Goal: Task Accomplishment & Management: Manage account settings

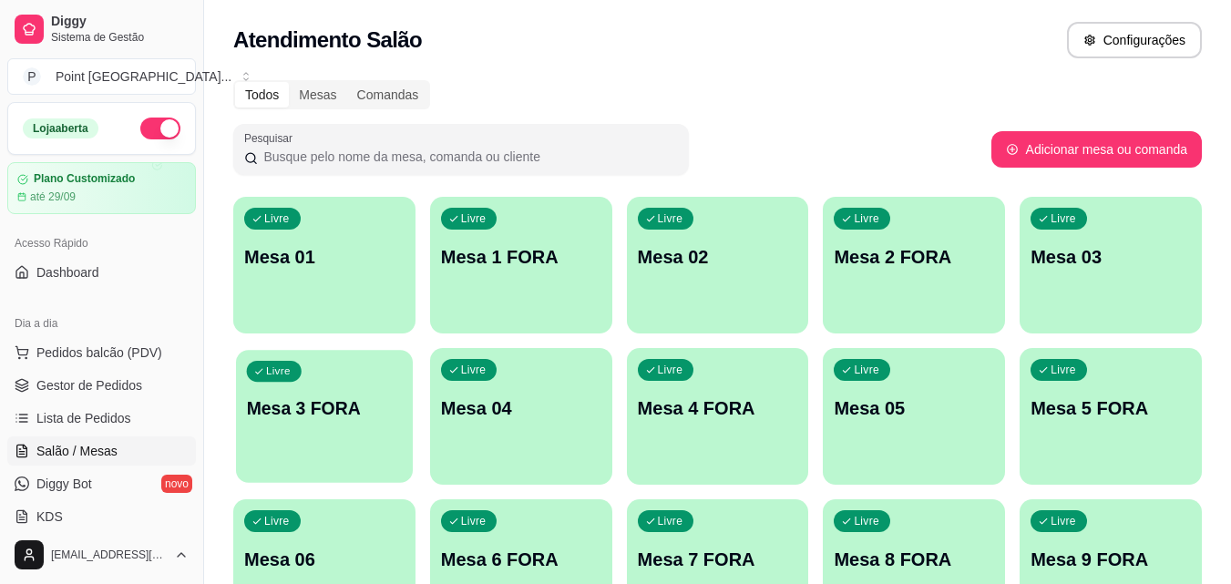
click at [314, 429] on div "Livre Mesa 3 FORA" at bounding box center [324, 405] width 177 height 111
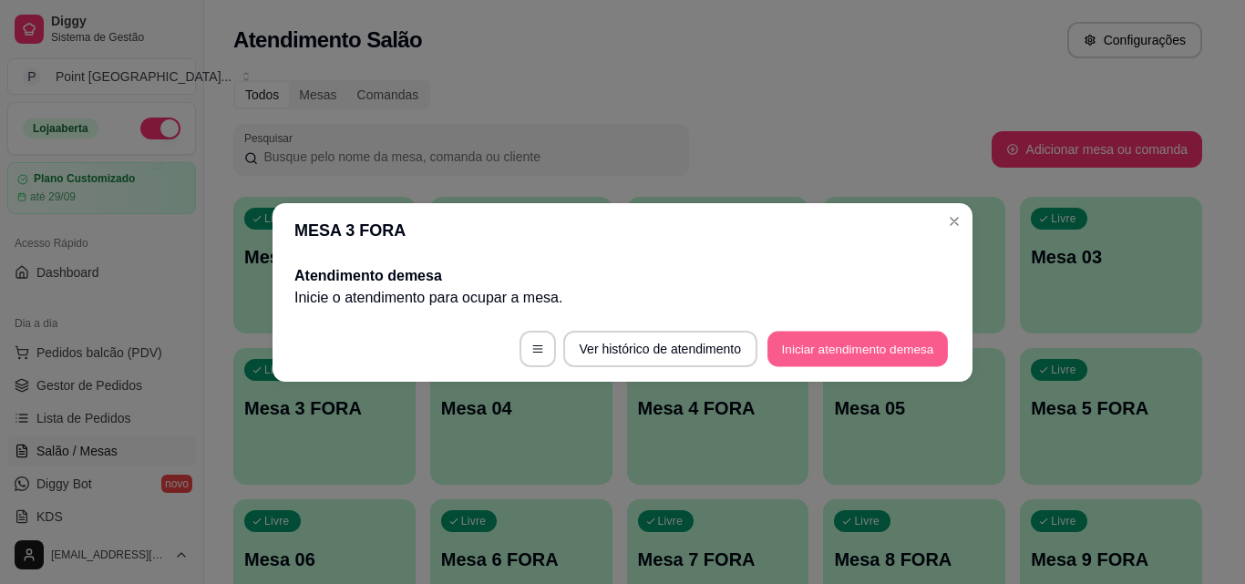
click at [885, 354] on button "Iniciar atendimento de mesa" at bounding box center [857, 349] width 180 height 36
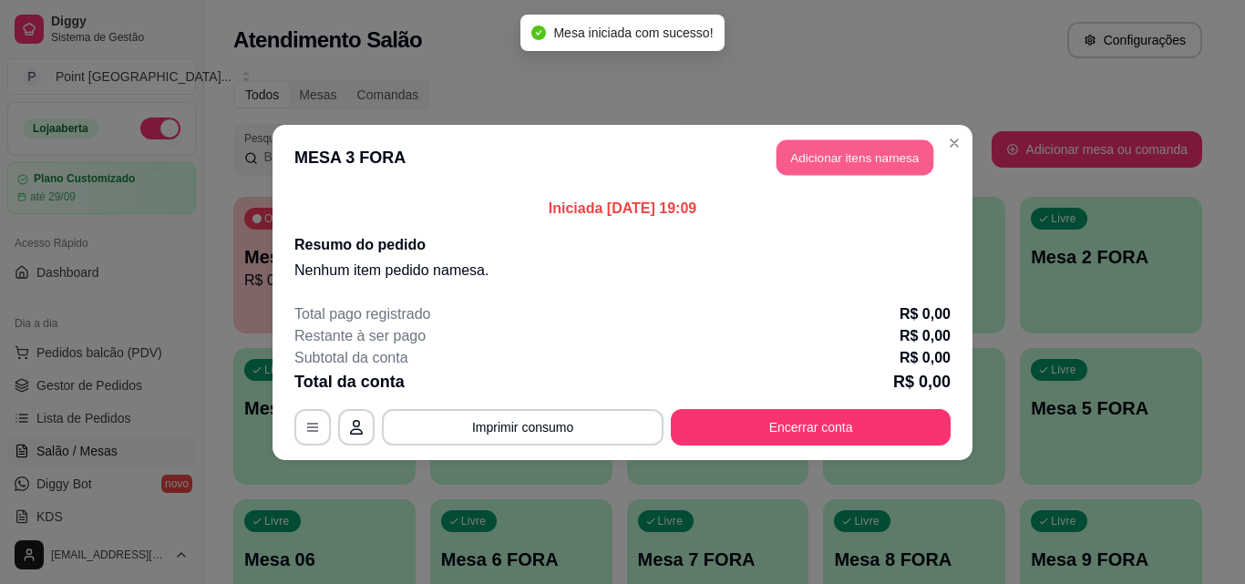
click at [866, 155] on button "Adicionar itens na mesa" at bounding box center [854, 157] width 157 height 36
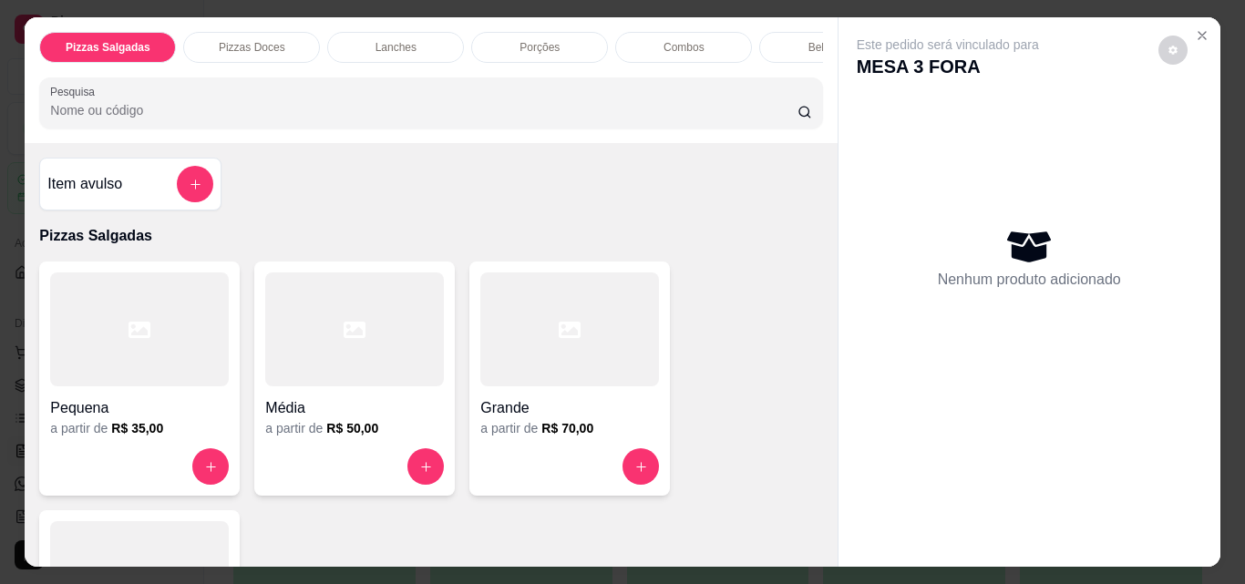
click at [792, 34] on div "Bebidas" at bounding box center [827, 47] width 137 height 31
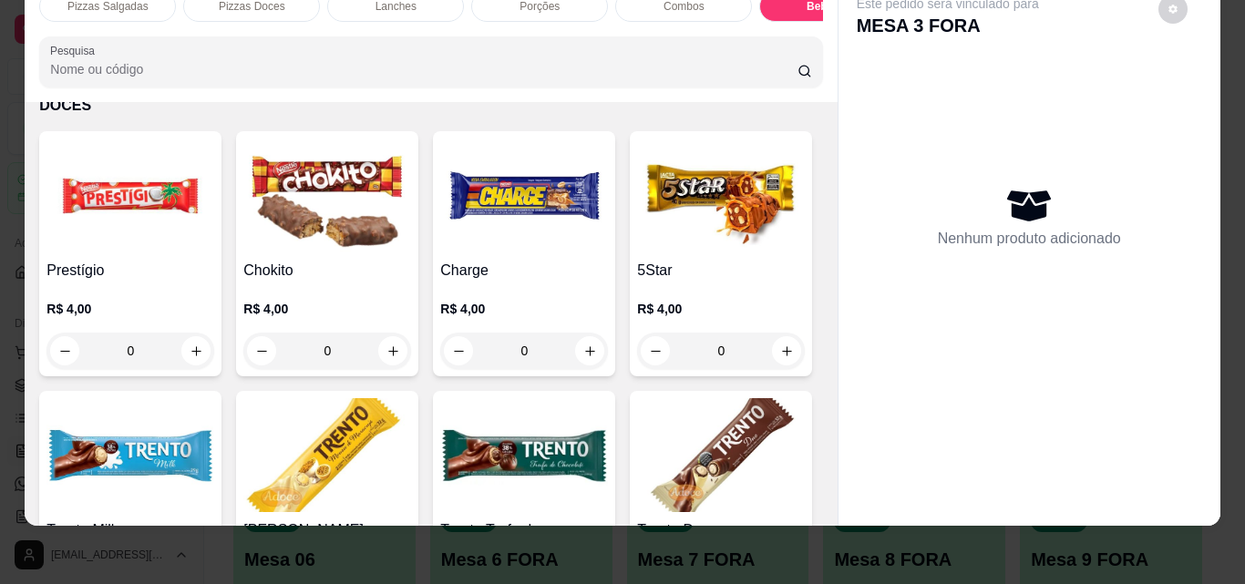
scroll to position [7282, 0]
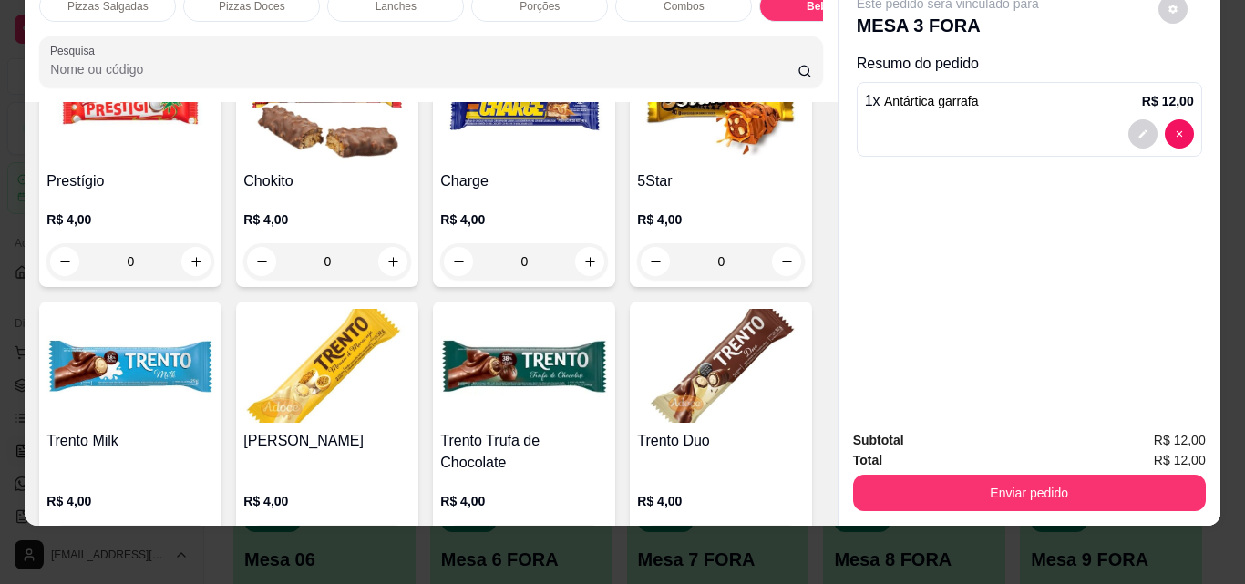
type input "1"
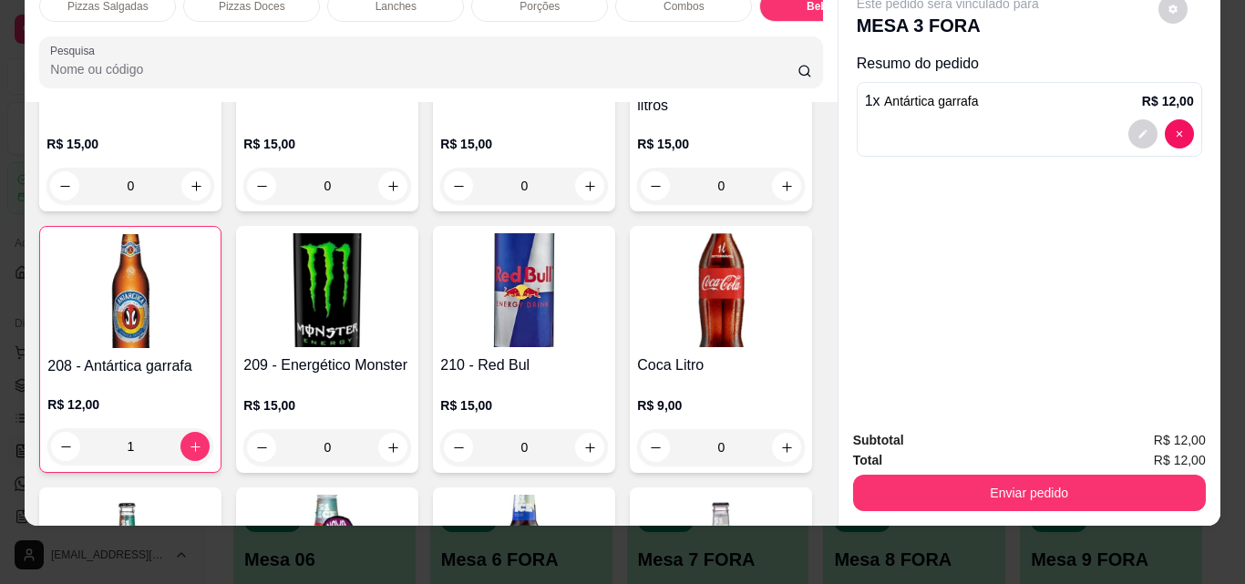
scroll to position [6006, 0]
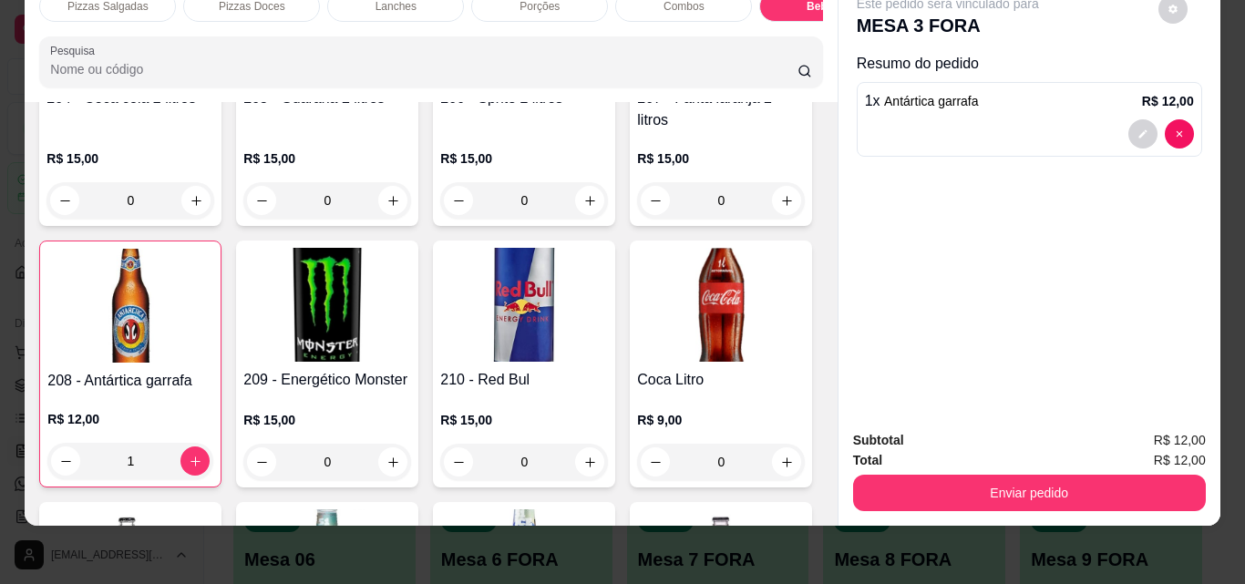
click at [662, 537] on div "Pizzas Salgadas Pizzas Doces Lanches Porções Combos Bebidas DOCES Pesquisa Item…" at bounding box center [622, 292] width 1245 height 584
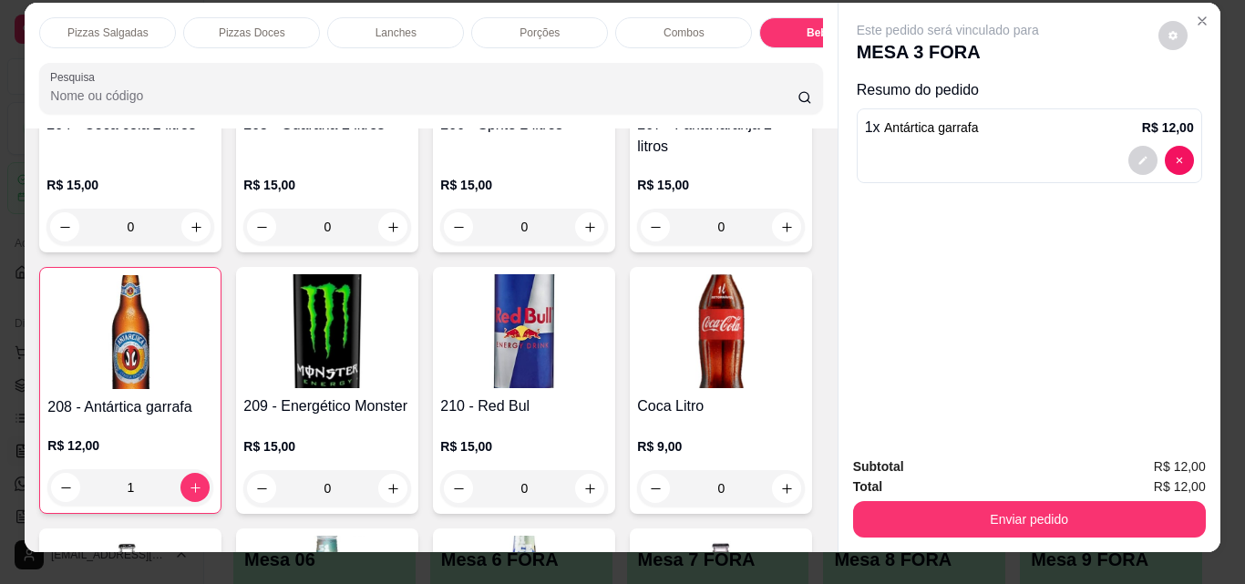
scroll to position [0, 0]
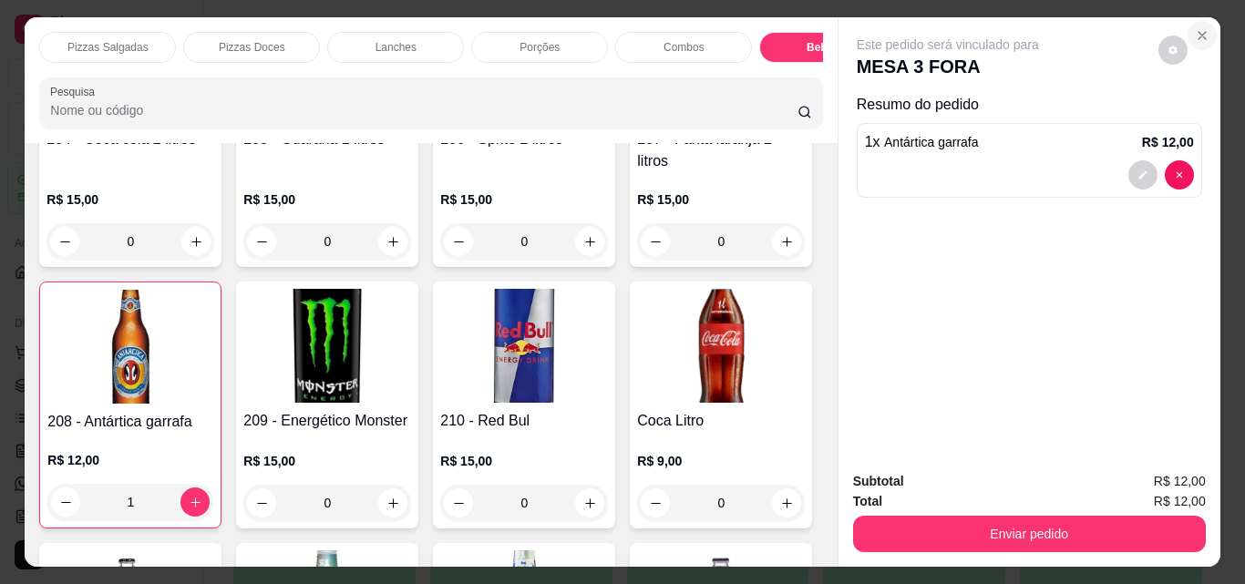
click at [1195, 28] on icon "Close" at bounding box center [1202, 35] width 15 height 15
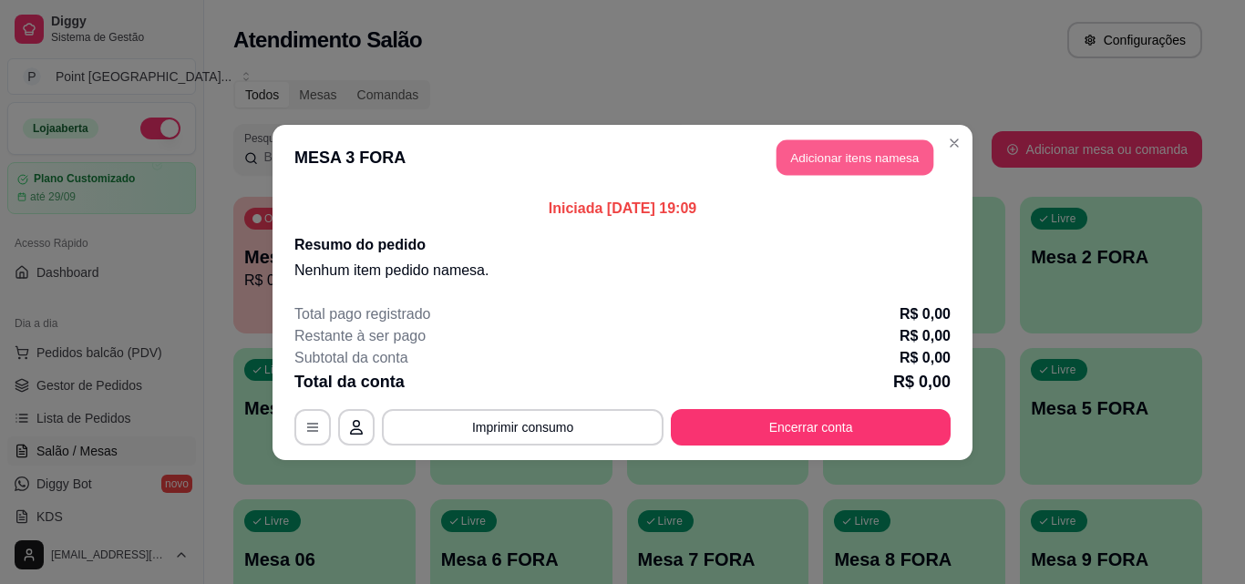
click at [809, 162] on button "Adicionar itens na mesa" at bounding box center [854, 157] width 157 height 36
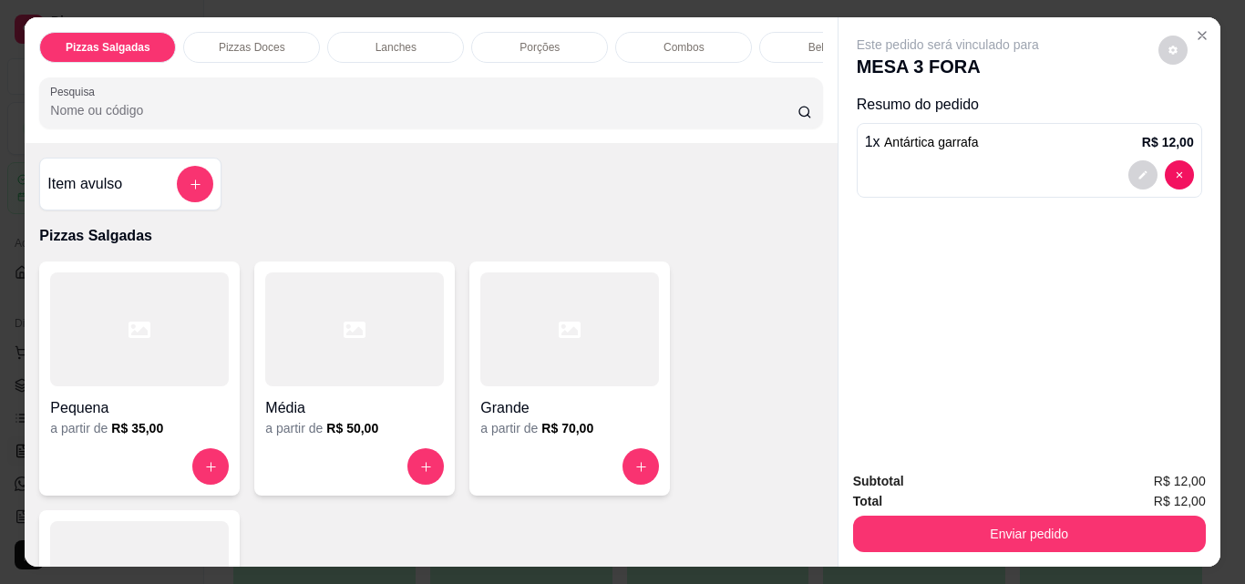
click at [808, 40] on p "Bebidas" at bounding box center [827, 47] width 39 height 15
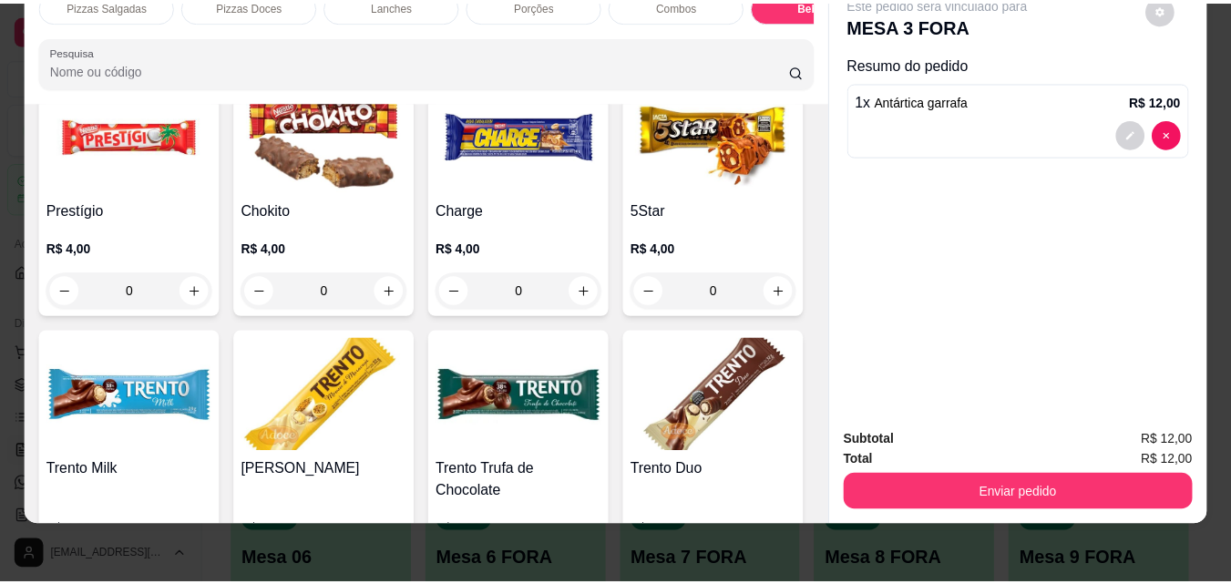
scroll to position [7282, 0]
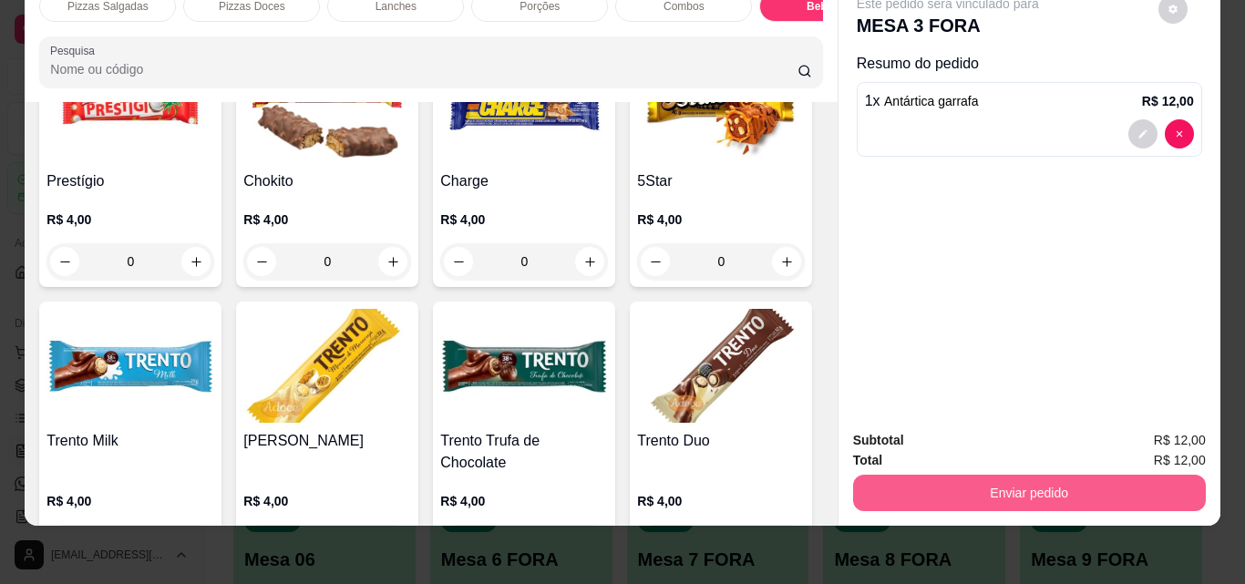
click at [931, 478] on button "Enviar pedido" at bounding box center [1029, 493] width 353 height 36
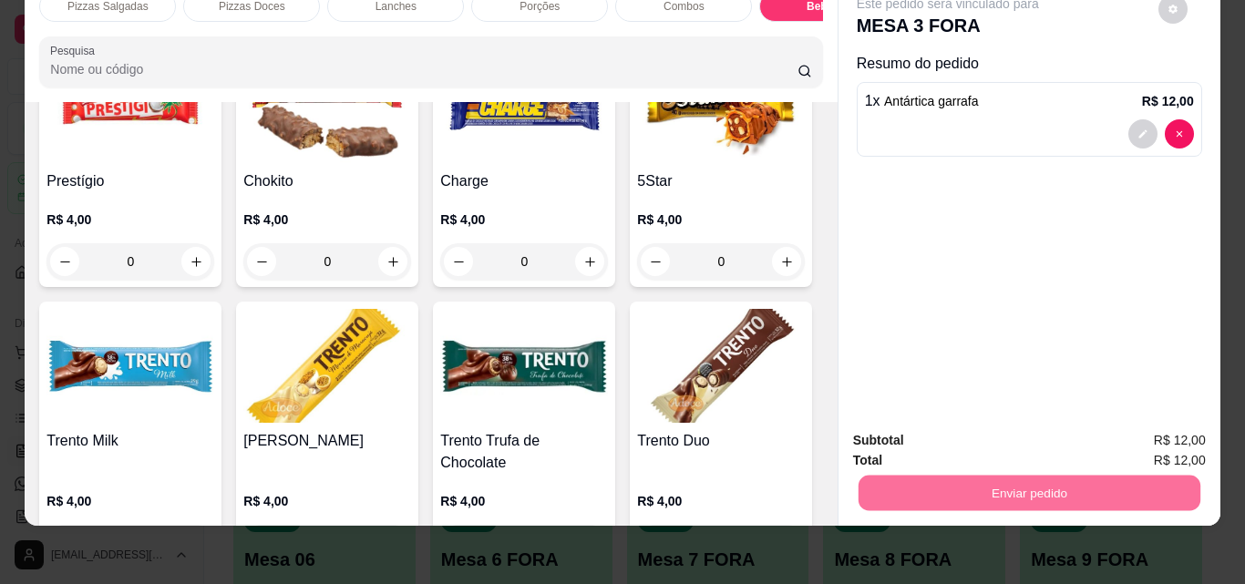
click at [1132, 437] on button "Sim, quero registrar" at bounding box center [1141, 434] width 136 height 35
click at [943, 475] on button "Enviar pedido" at bounding box center [1028, 493] width 342 height 36
click at [918, 434] on button "Não registrar e enviar pedido" at bounding box center [969, 434] width 190 height 35
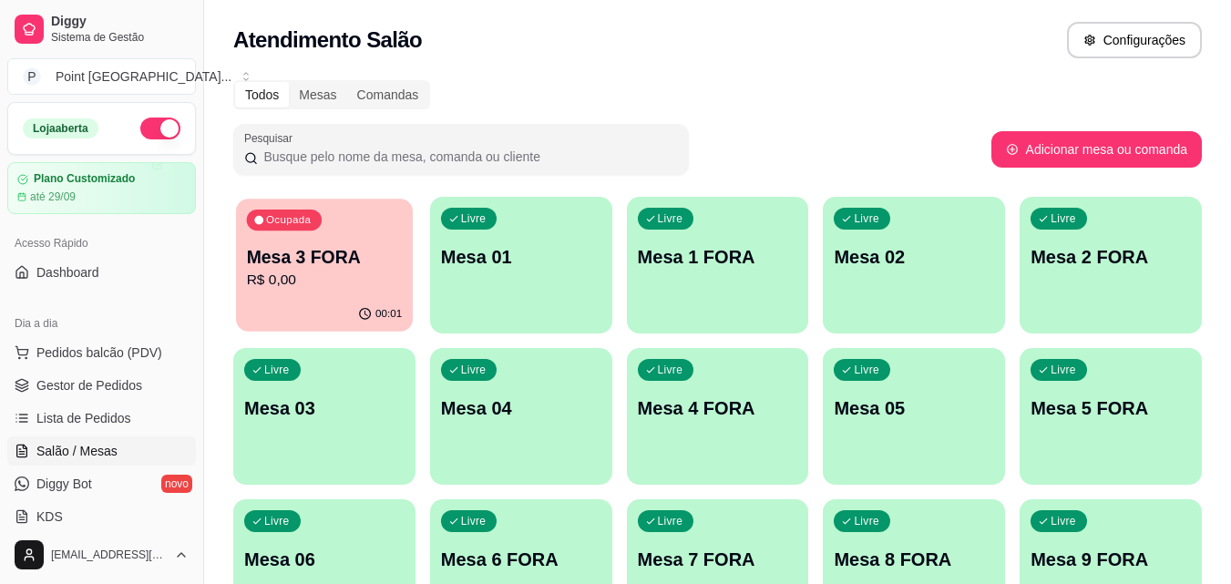
click at [313, 309] on div "00:01" at bounding box center [324, 314] width 177 height 35
click at [129, 358] on span "Pedidos balcão (PDV)" at bounding box center [99, 352] width 126 height 18
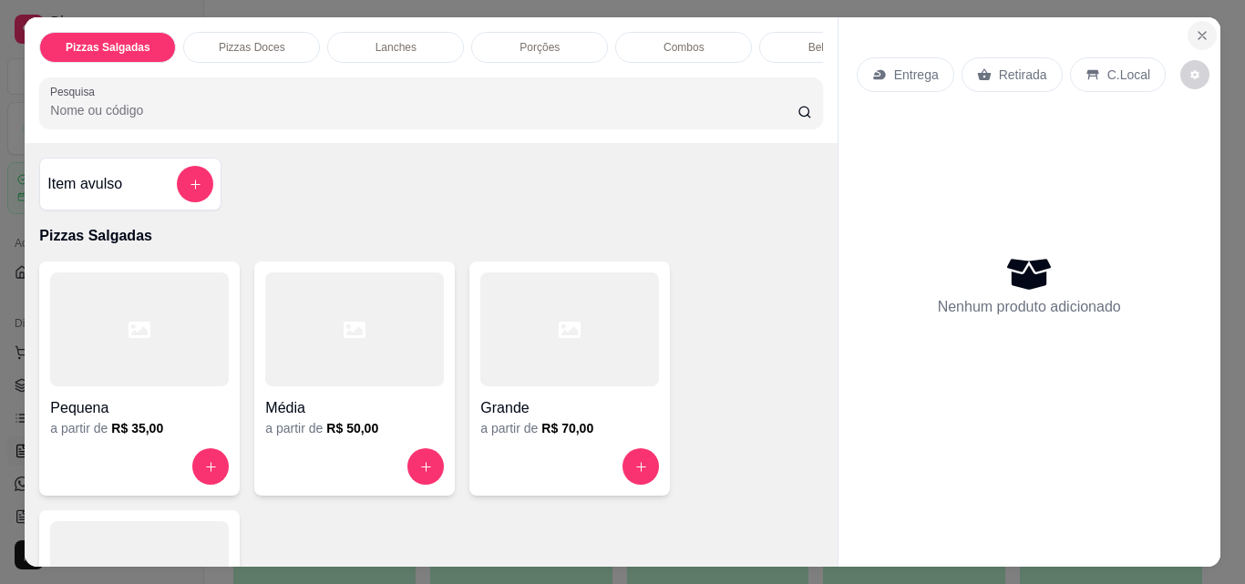
click at [1198, 30] on icon "Close" at bounding box center [1202, 35] width 15 height 15
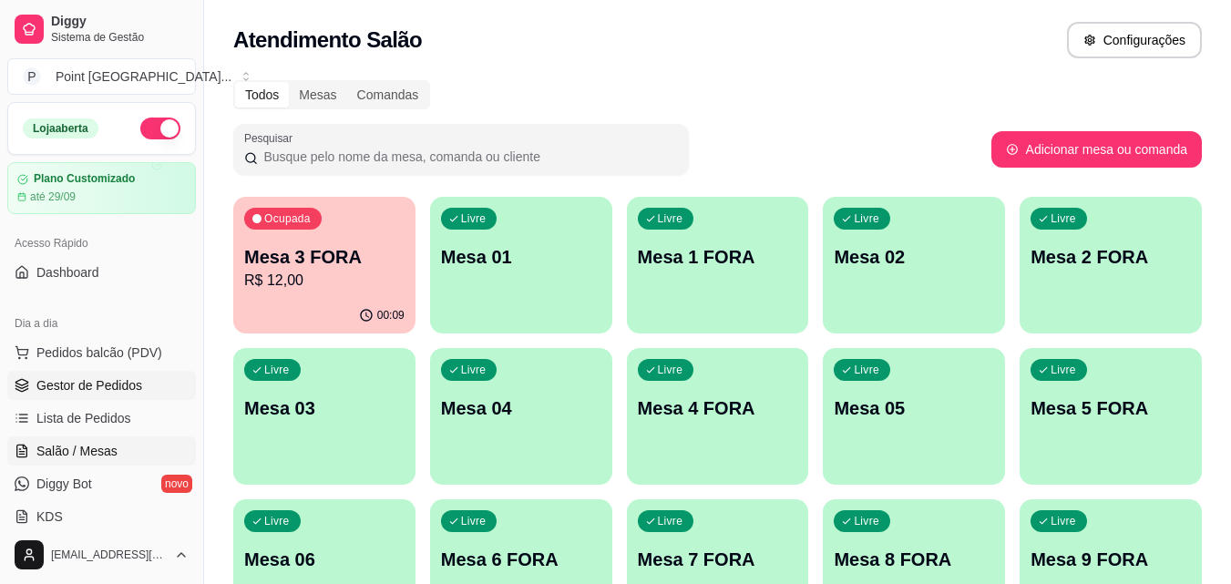
click at [116, 383] on span "Gestor de Pedidos" at bounding box center [89, 385] width 106 height 18
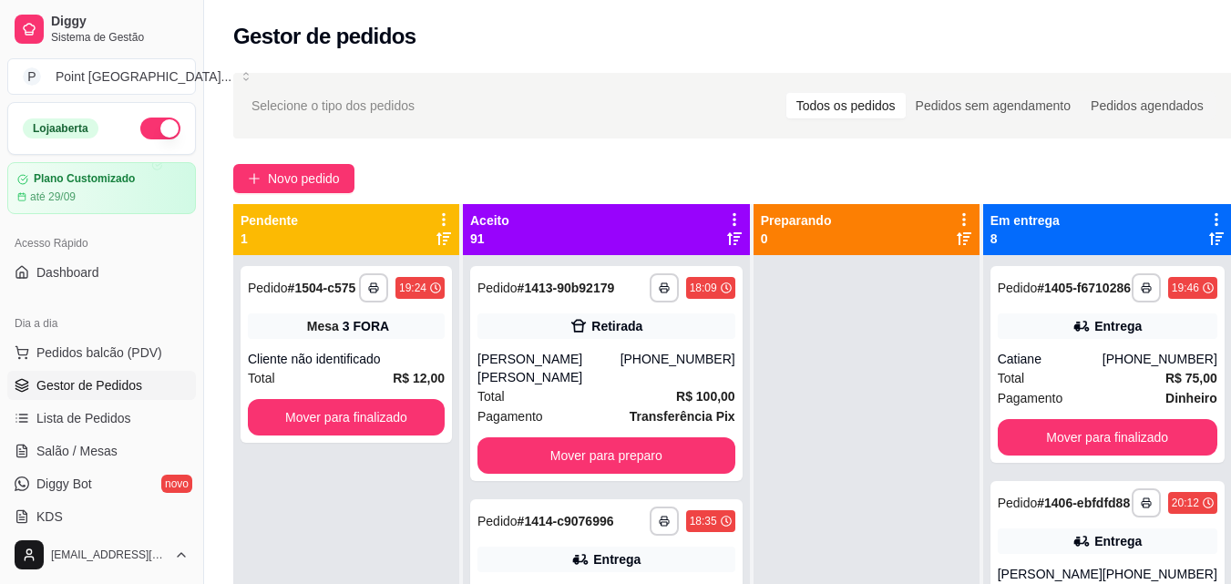
click at [726, 213] on icon at bounding box center [734, 219] width 16 height 16
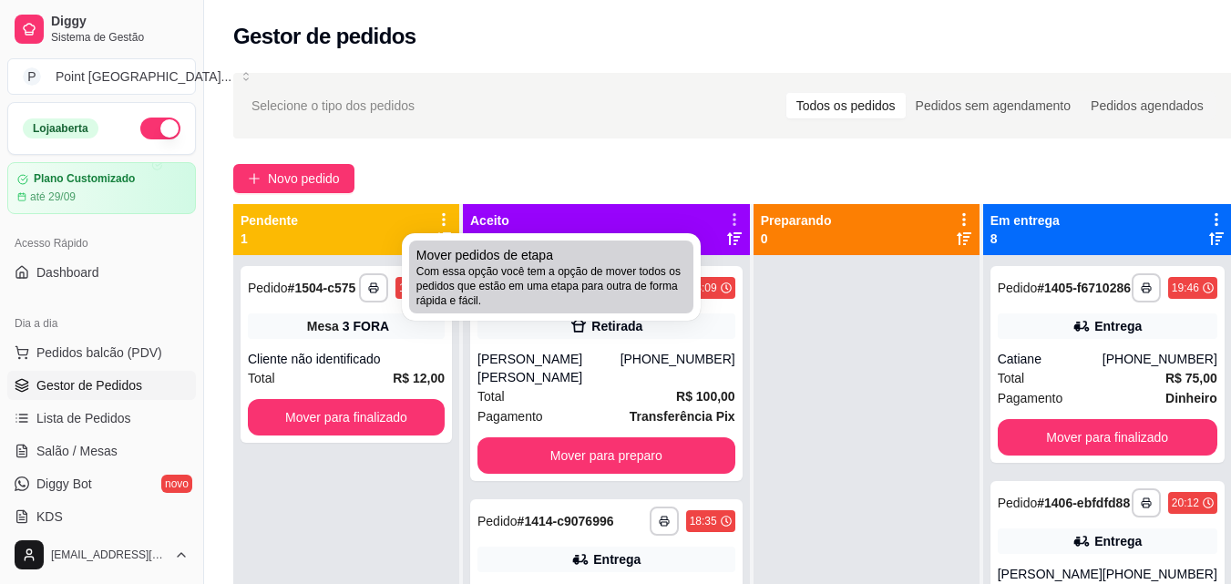
click at [595, 256] on div "Mover pedidos de etapa Com essa opção você tem a opção de mover todos os pedido…" at bounding box center [551, 277] width 270 height 62
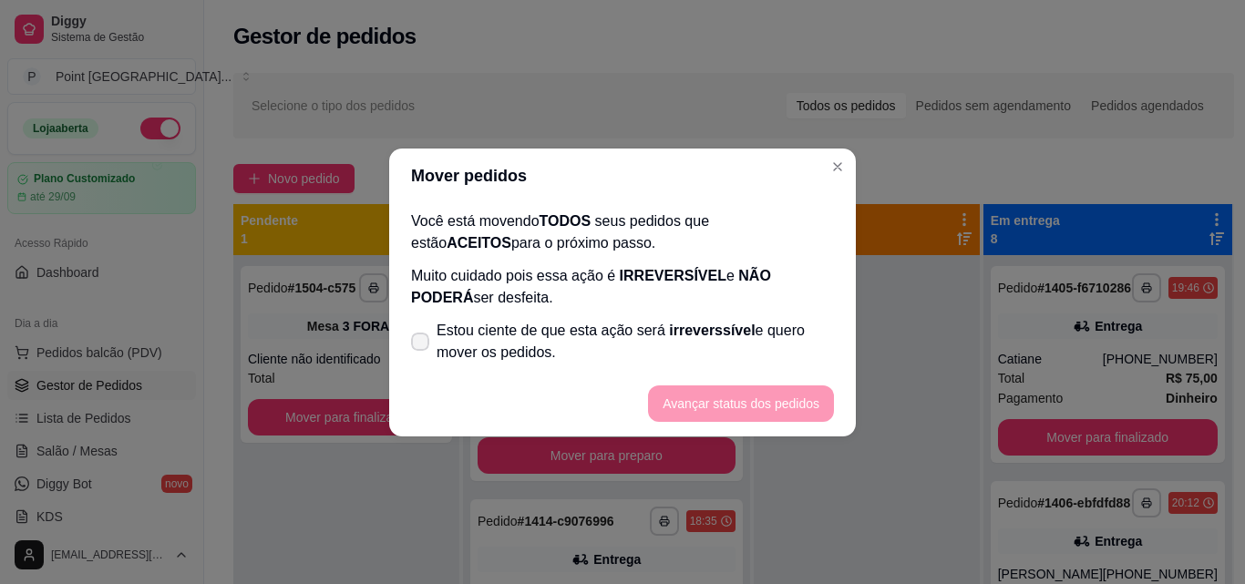
click at [416, 334] on span at bounding box center [420, 342] width 18 height 18
click at [416, 344] on input "Estou ciente de que esta ação será irreverssível e quero mover os pedidos." at bounding box center [416, 350] width 12 height 12
checkbox input "true"
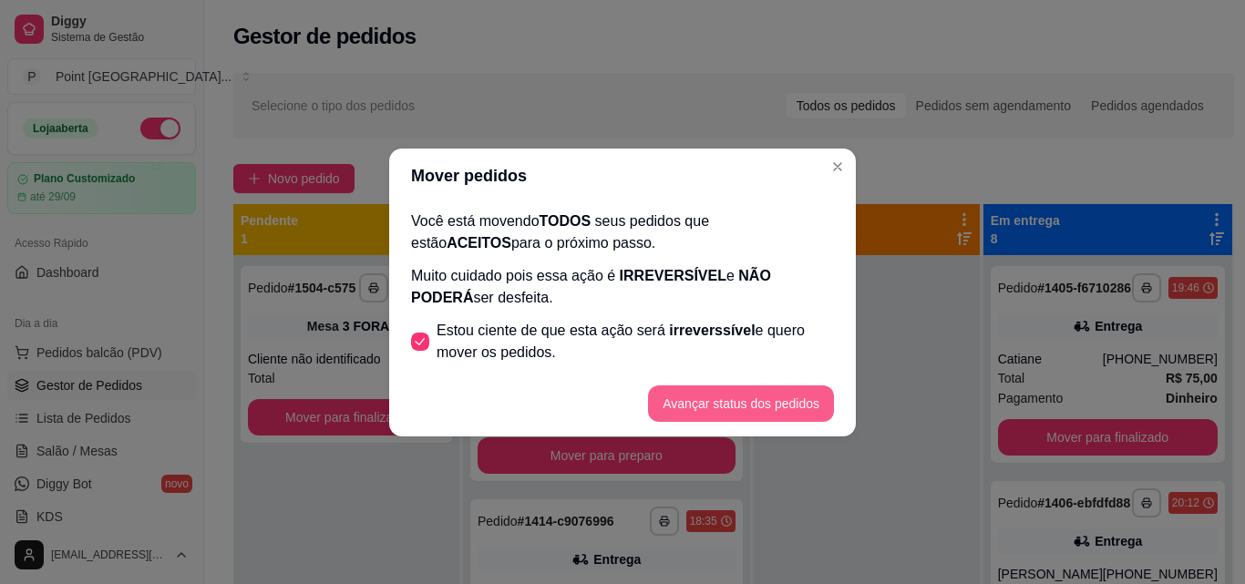
click at [717, 408] on button "Avançar status dos pedidos" at bounding box center [741, 403] width 186 height 36
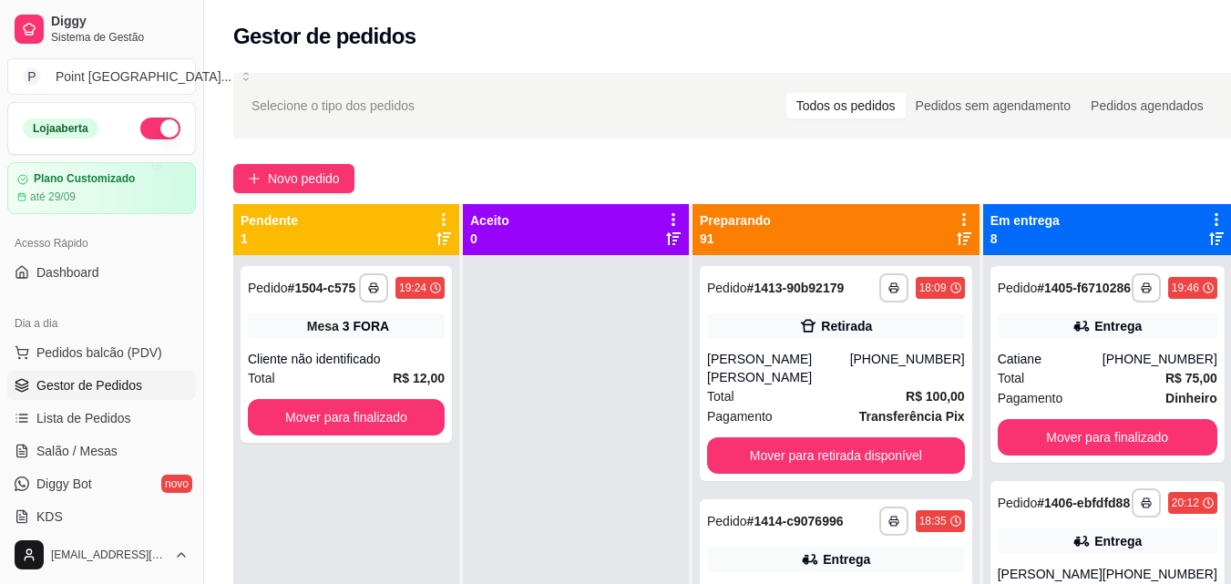
click at [956, 218] on icon at bounding box center [964, 219] width 16 height 16
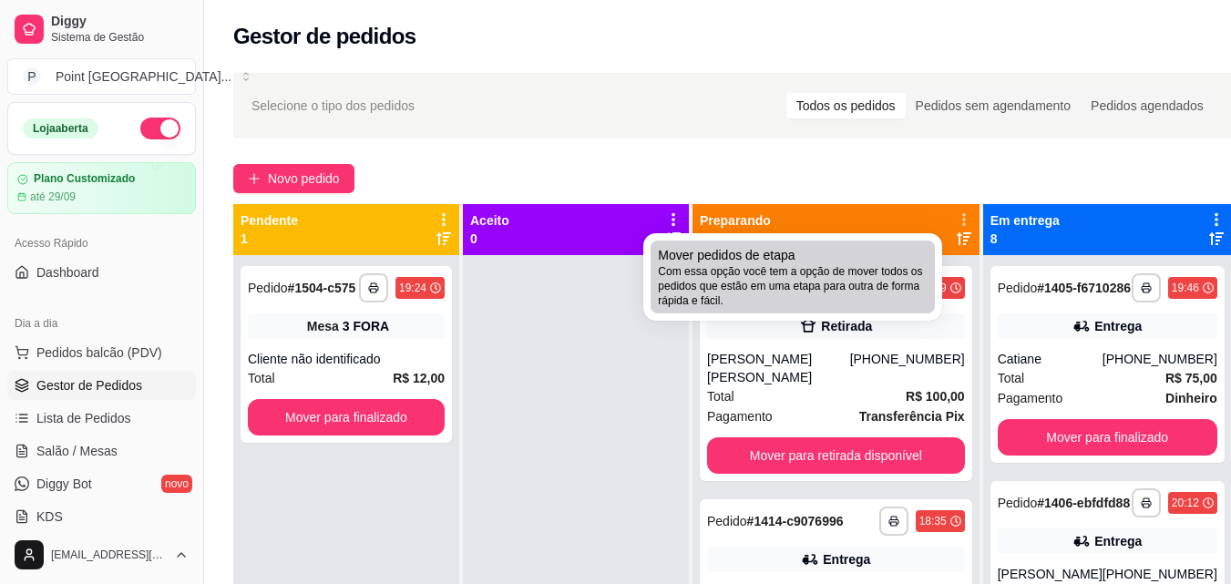
click at [809, 279] on span "Com essa opção você tem a opção de mover todos os pedidos que estão em uma etap…" at bounding box center [793, 286] width 270 height 44
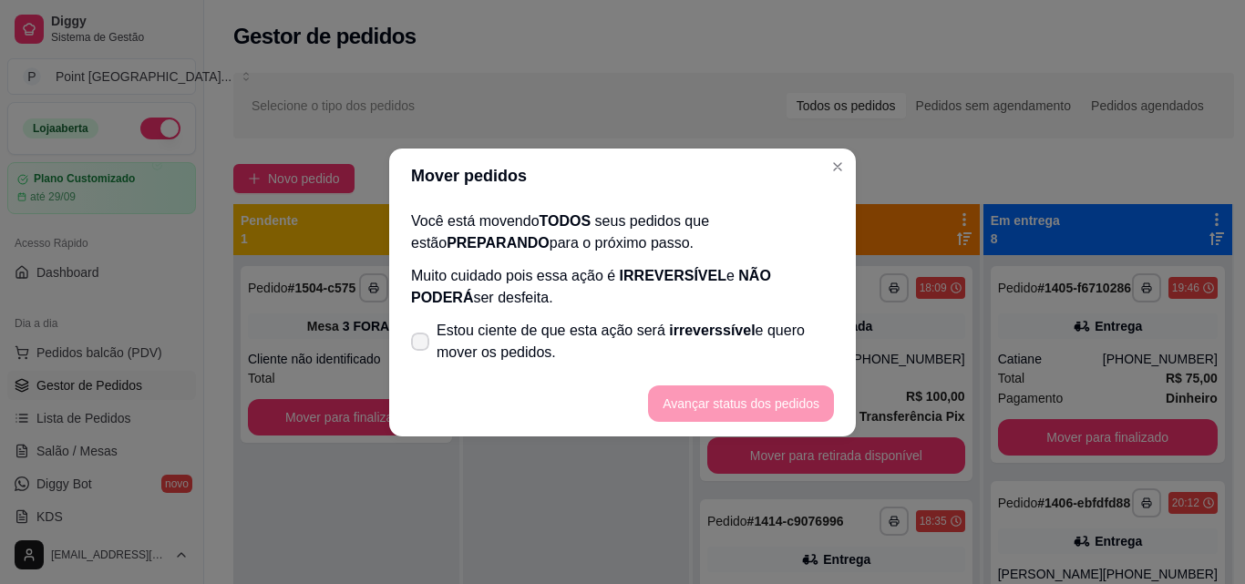
click at [425, 346] on icon at bounding box center [420, 341] width 15 height 11
click at [422, 346] on input "Estou ciente de que esta ação será irreverssível e quero mover os pedidos." at bounding box center [416, 350] width 12 height 12
checkbox input "true"
click at [676, 398] on button "Avançar status dos pedidos" at bounding box center [741, 403] width 180 height 36
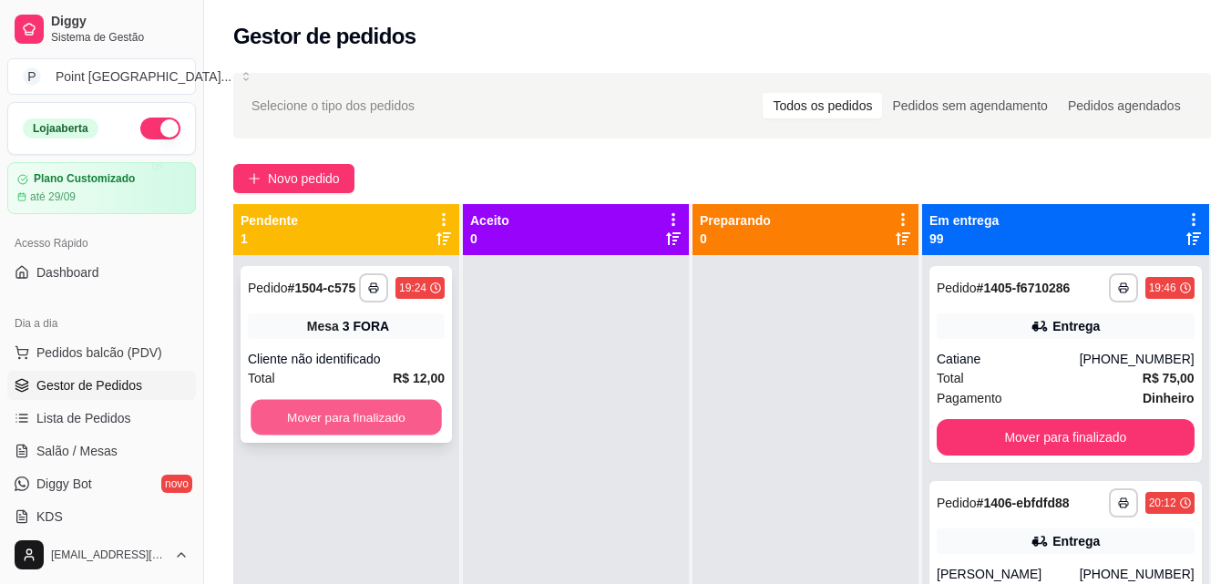
click at [396, 418] on button "Mover para finalizado" at bounding box center [346, 418] width 191 height 36
